Goal: Navigation & Orientation: Find specific page/section

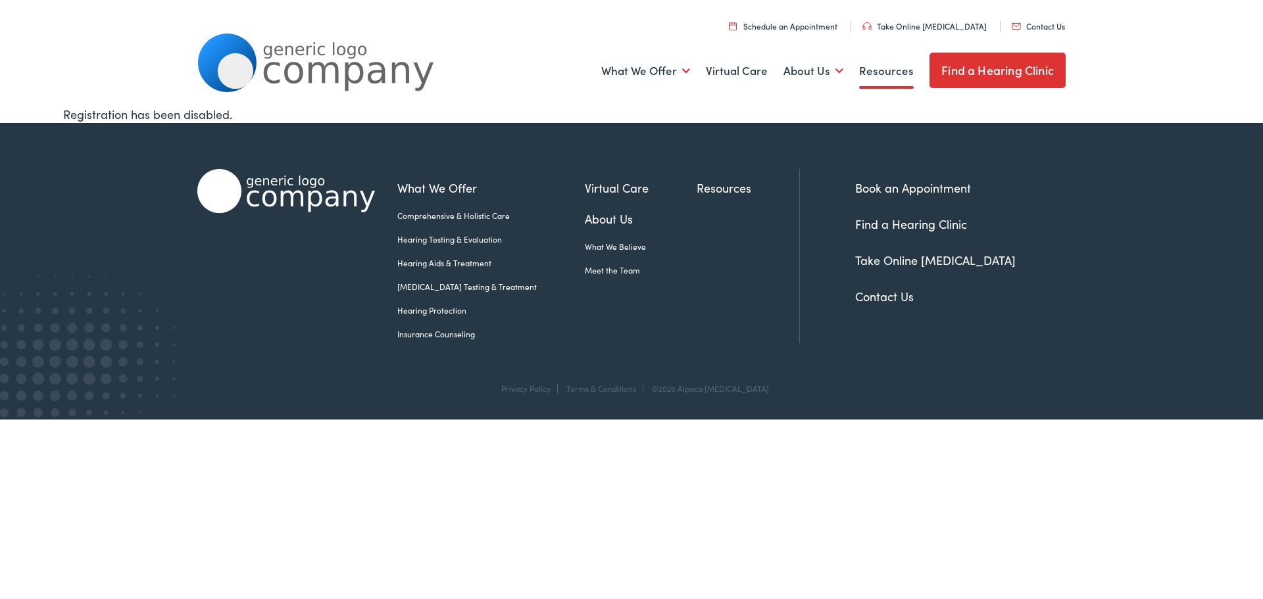
click at [902, 74] on link "Resources" at bounding box center [886, 71] width 55 height 49
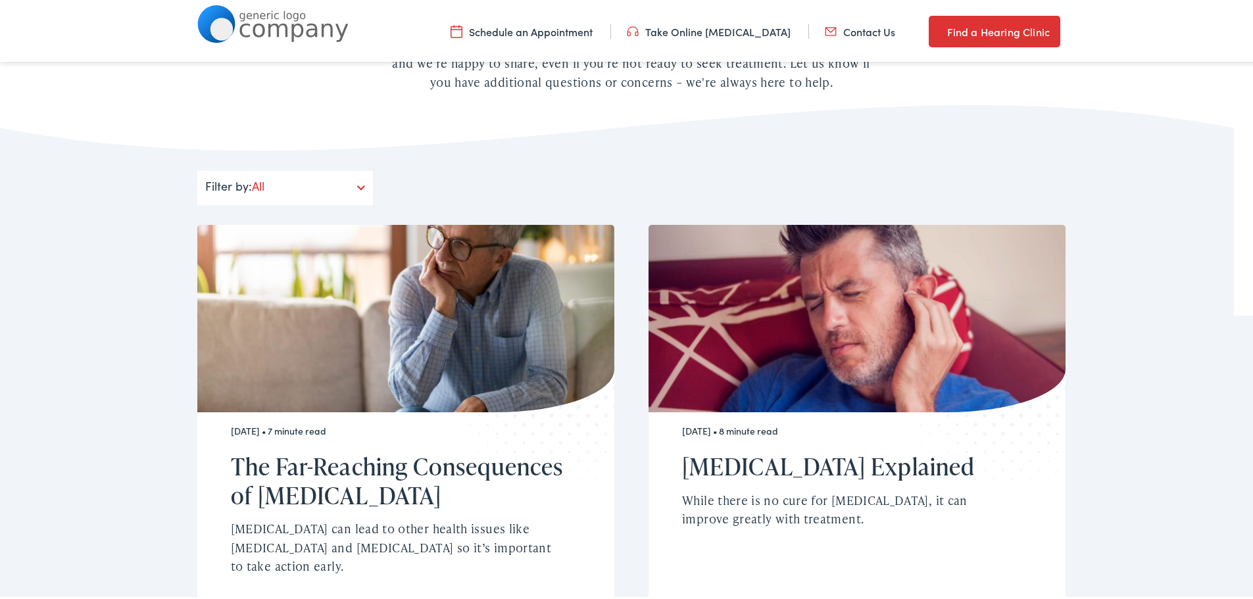
scroll to position [197, 0]
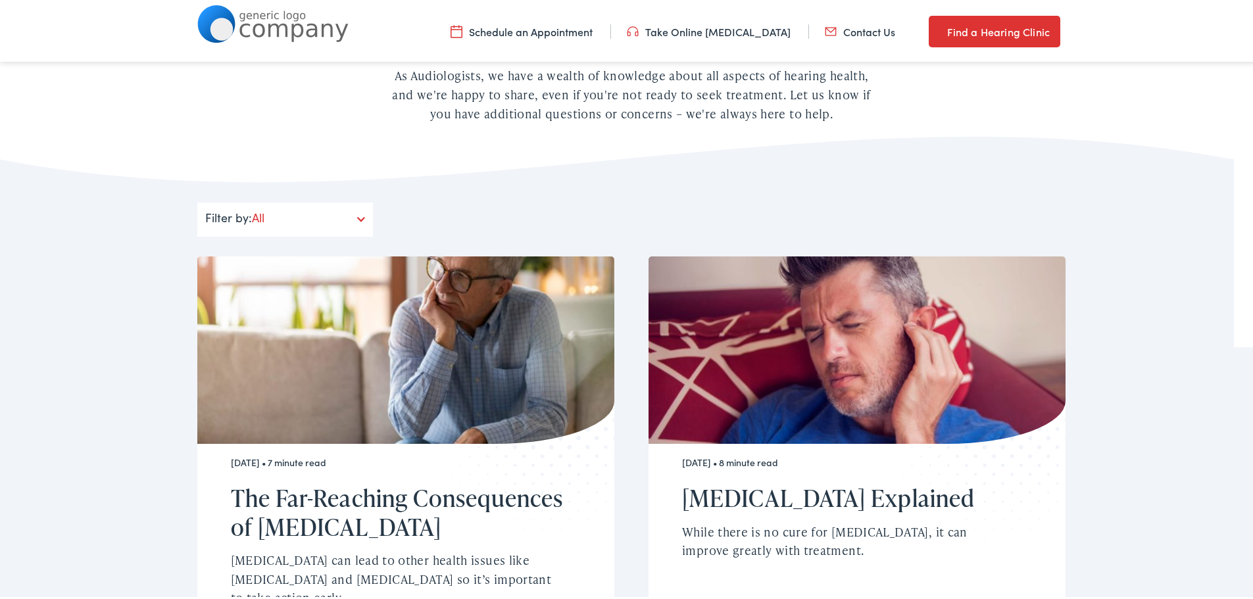
click at [984, 35] on link "Find a Hearing Clinic" at bounding box center [995, 29] width 132 height 32
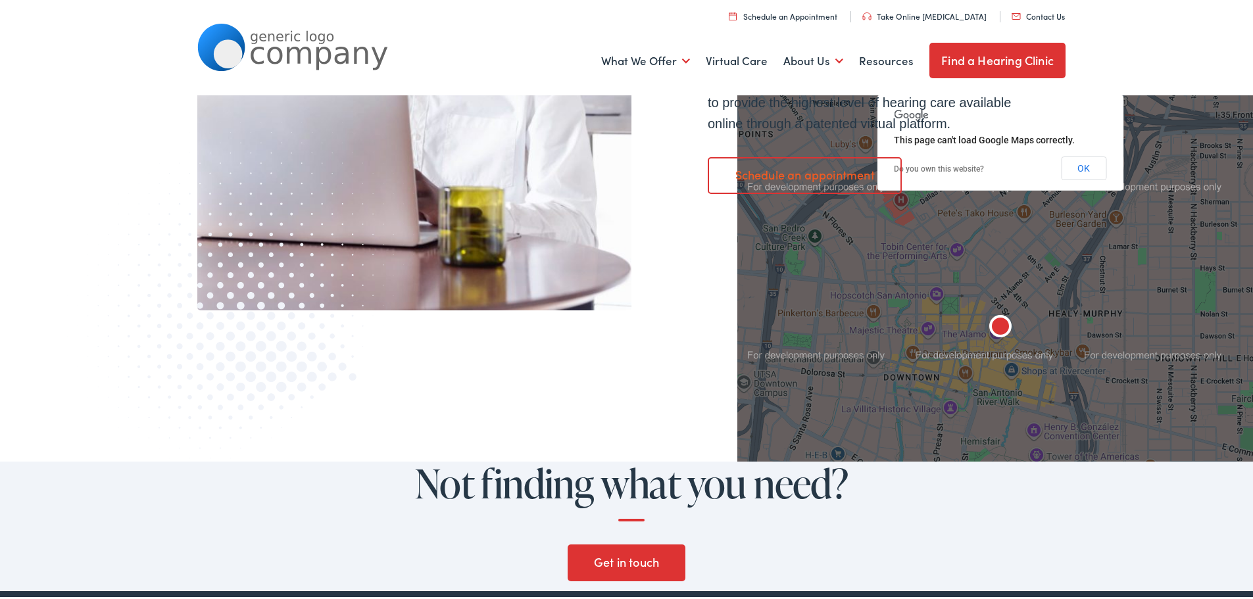
scroll to position [999, 0]
